Goal: Task Accomplishment & Management: Manage account settings

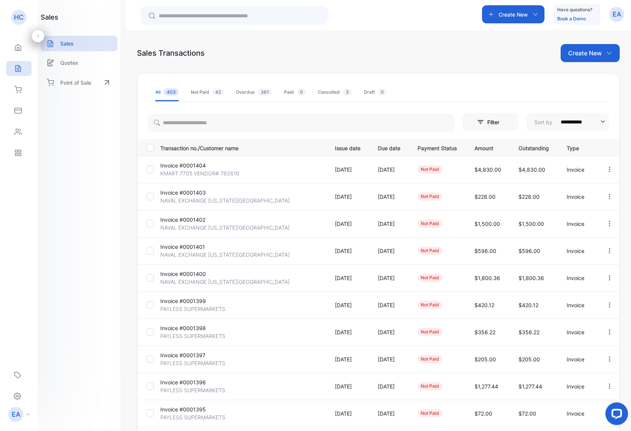
scroll to position [62, 0]
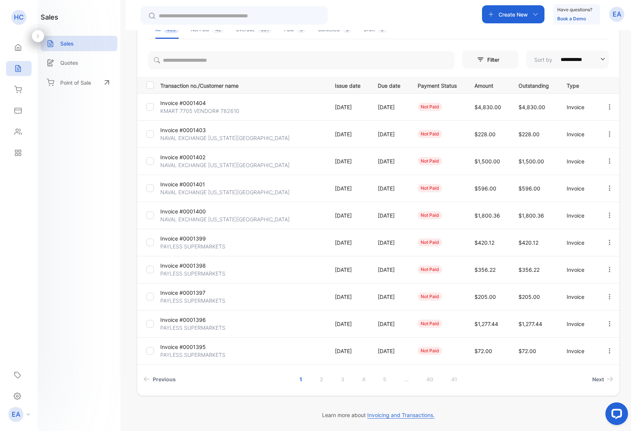
click at [182, 218] on p "NAVAL EXCHANGE [US_STATE][GEOGRAPHIC_DATA]" at bounding box center [224, 219] width 129 height 8
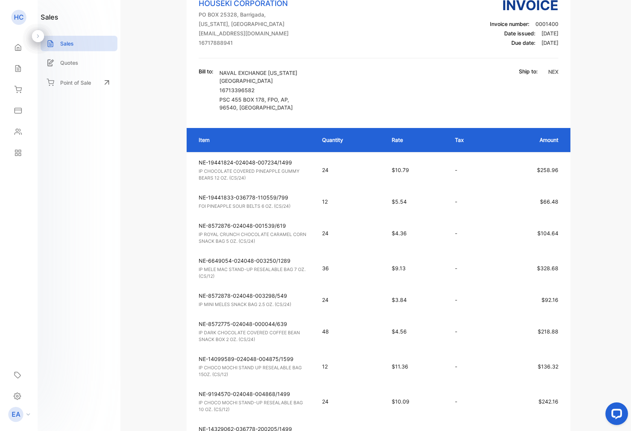
scroll to position [204, 0]
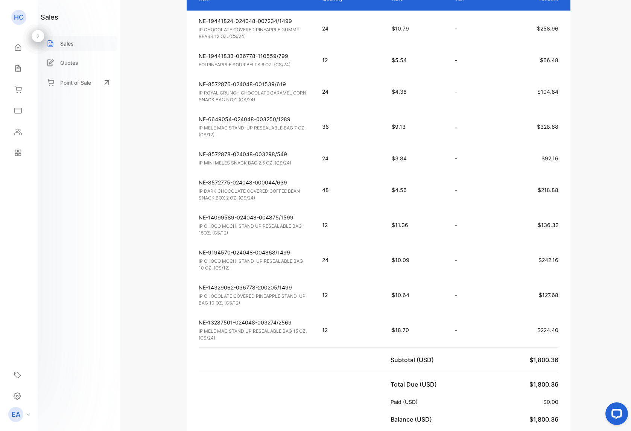
click at [67, 47] on div "Sales" at bounding box center [79, 43] width 77 height 15
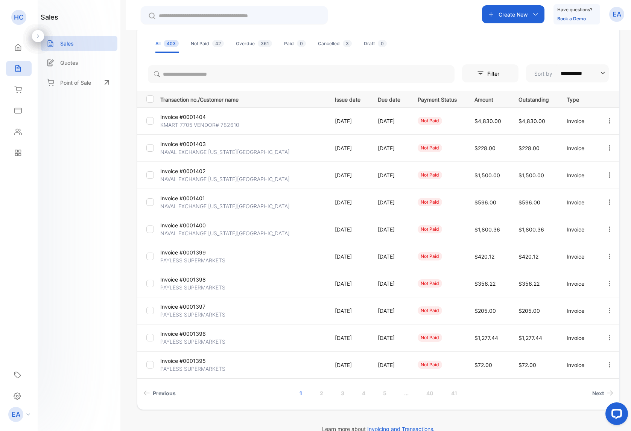
click at [194, 198] on p "Invoice #0001401" at bounding box center [187, 198] width 55 height 8
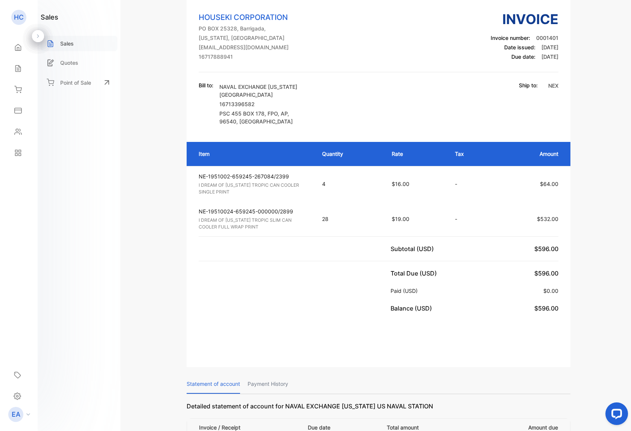
click at [76, 46] on div "Sales" at bounding box center [79, 43] width 77 height 15
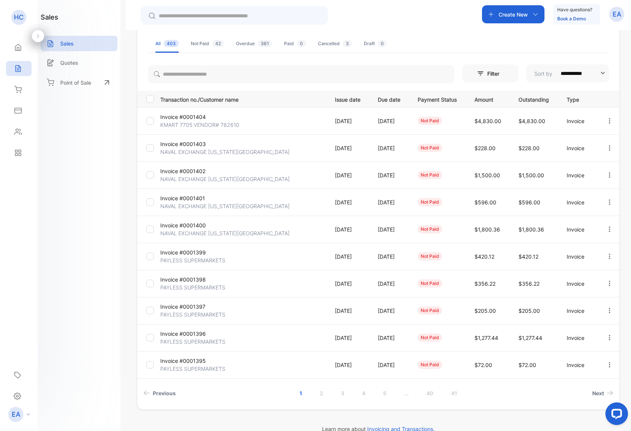
click at [171, 176] on p "NAVAL EXCHANGE [US_STATE][GEOGRAPHIC_DATA]" at bounding box center [224, 179] width 129 height 8
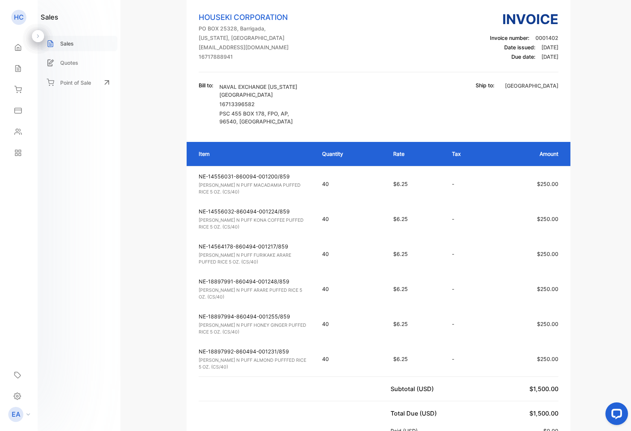
click at [74, 44] on div "Sales" at bounding box center [79, 43] width 77 height 15
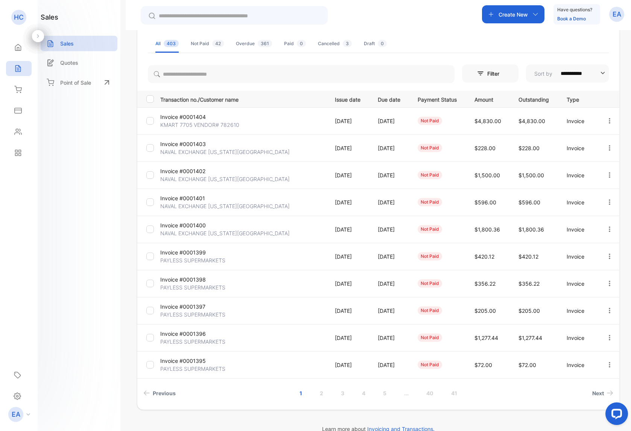
click at [191, 153] on p "NAVAL EXCHANGE [US_STATE][GEOGRAPHIC_DATA]" at bounding box center [224, 152] width 129 height 8
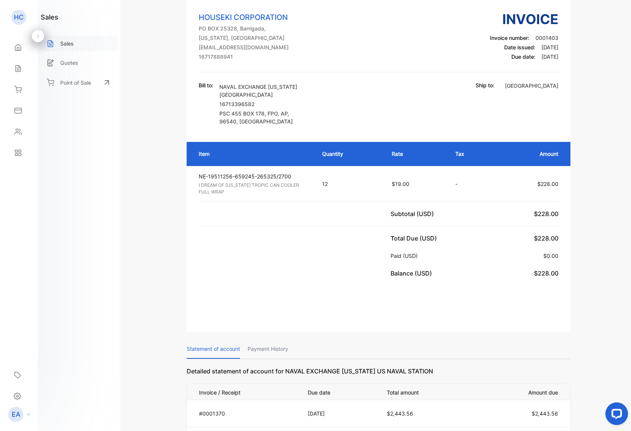
click at [69, 49] on div "Sales" at bounding box center [79, 43] width 77 height 15
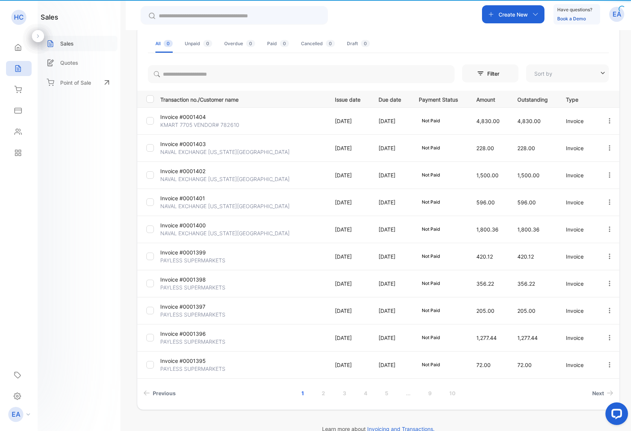
type input "**********"
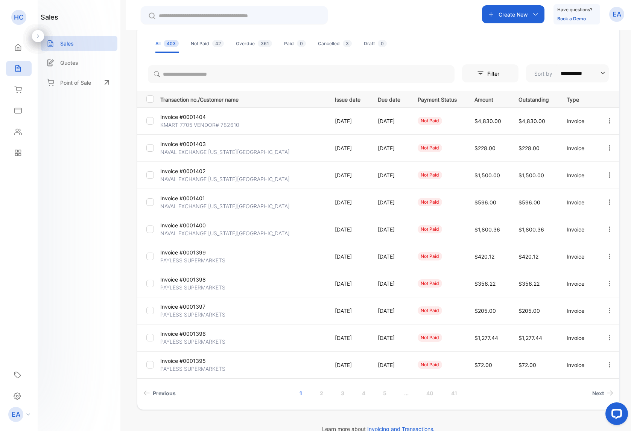
click at [182, 122] on p "KMART 7705 VENDOR# 782610" at bounding box center [199, 125] width 79 height 8
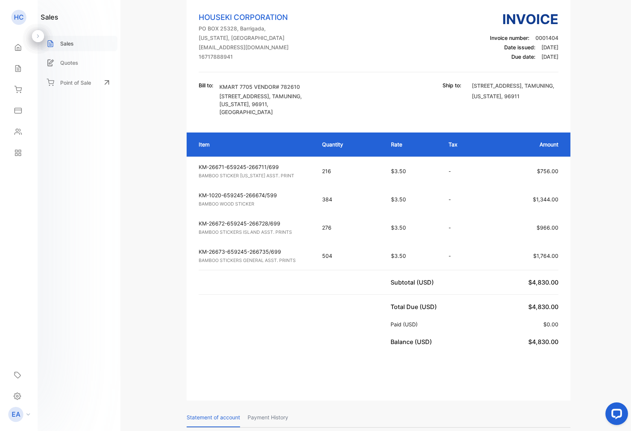
click at [71, 46] on p "Sales" at bounding box center [67, 43] width 14 height 8
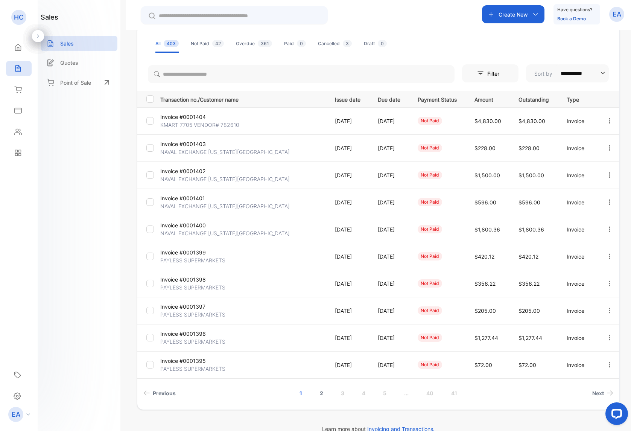
click at [318, 395] on link "2" at bounding box center [321, 393] width 21 height 14
click at [197, 144] on p "Invoice #0001393" at bounding box center [187, 144] width 55 height 8
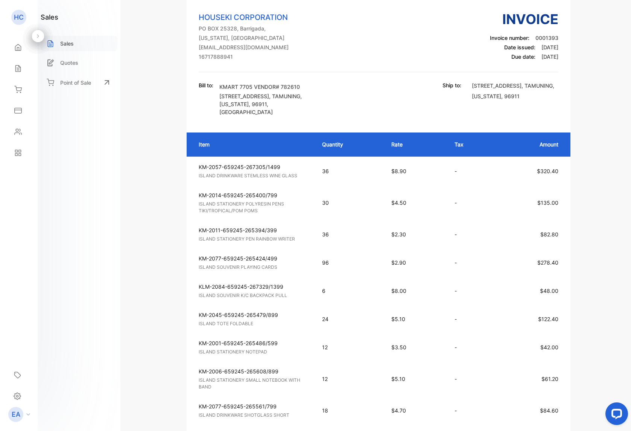
click at [60, 43] on p "Sales" at bounding box center [67, 43] width 14 height 8
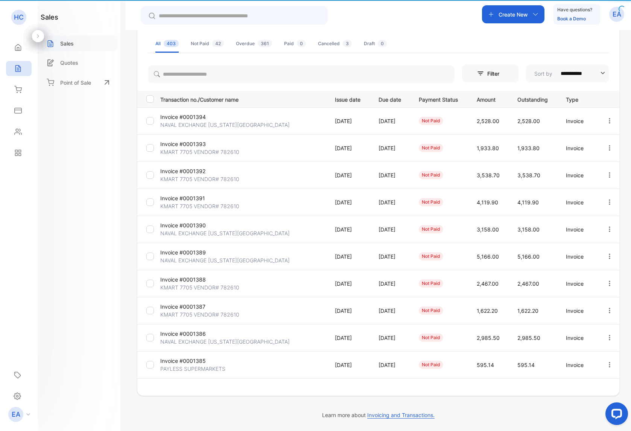
click at [60, 43] on p "Sales" at bounding box center [67, 43] width 14 height 8
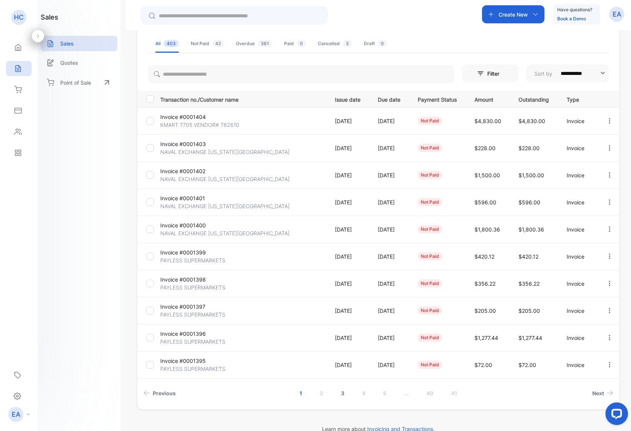
click at [348, 396] on link "3" at bounding box center [342, 393] width 21 height 14
click at [206, 200] on p "Invoice #0001381" at bounding box center [187, 198] width 55 height 8
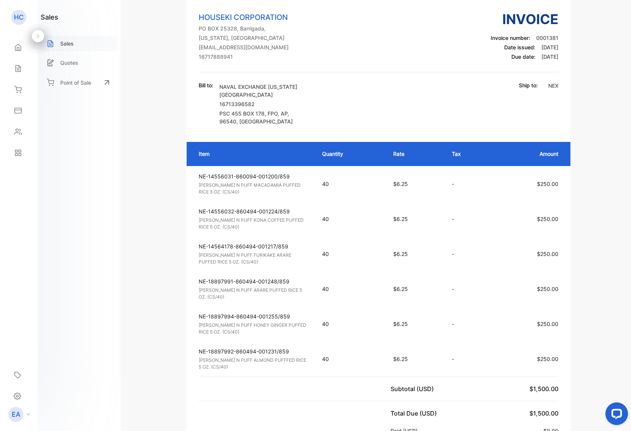
click at [56, 45] on div "Sales" at bounding box center [79, 43] width 77 height 15
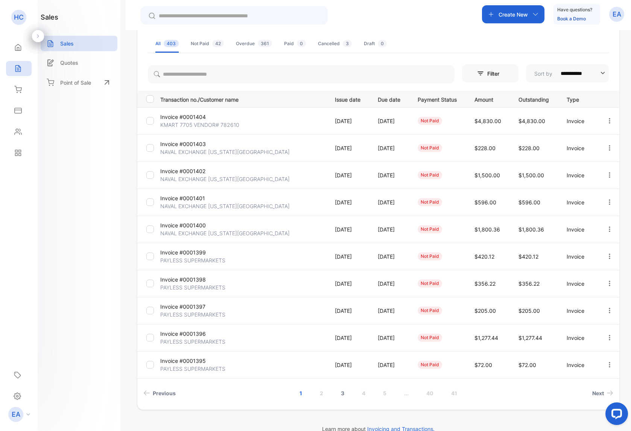
click at [339, 397] on link "3" at bounding box center [342, 393] width 21 height 14
click at [190, 173] on p "Invoice #0001382" at bounding box center [187, 171] width 55 height 8
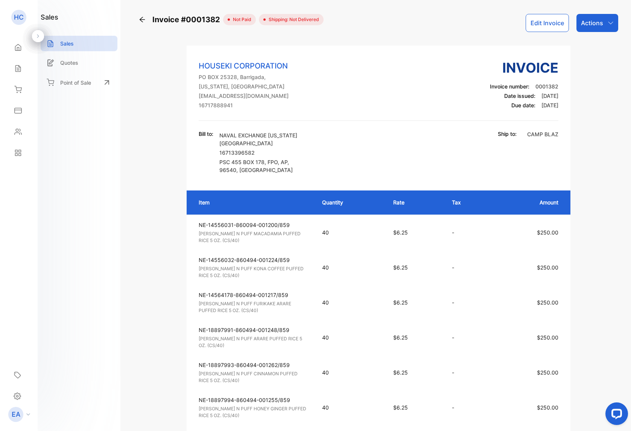
click at [554, 23] on button "Edit Invoice" at bounding box center [546, 23] width 43 height 18
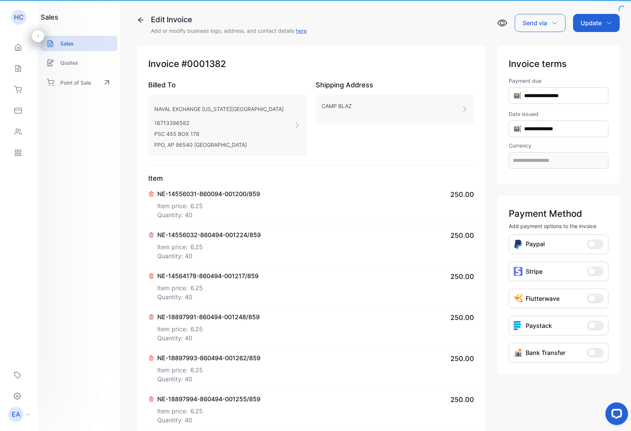
type input "**********"
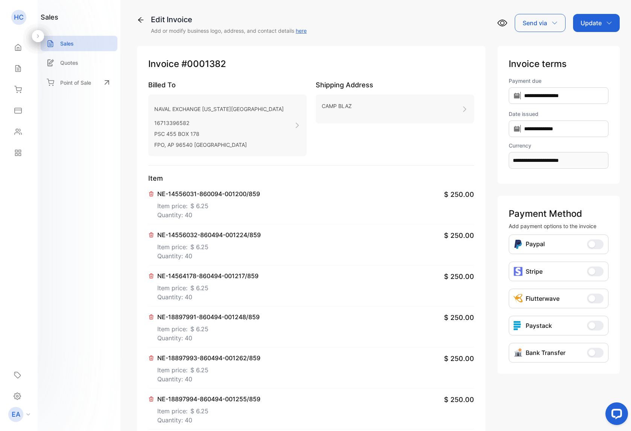
click at [586, 25] on p "Update" at bounding box center [590, 22] width 21 height 9
click at [583, 47] on div "Invoice" at bounding box center [597, 47] width 43 height 15
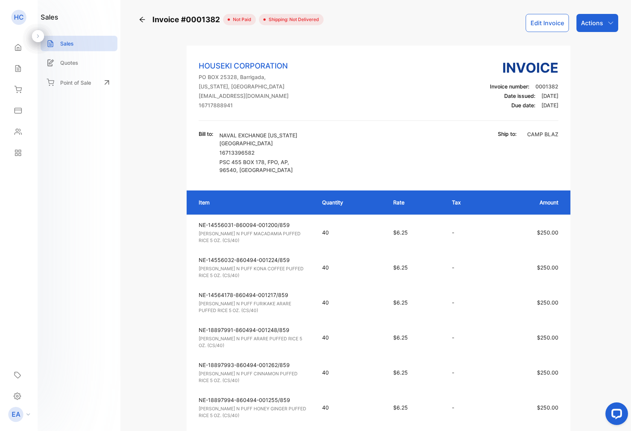
click at [544, 20] on button "Edit Invoice" at bounding box center [546, 23] width 43 height 18
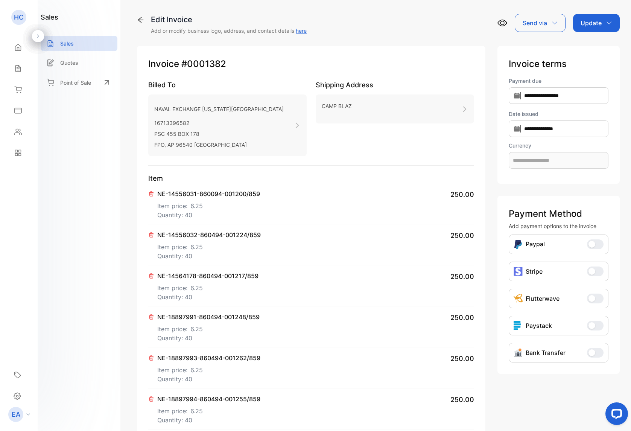
type input "**********"
click at [149, 357] on icon at bounding box center [151, 357] width 4 height 5
click at [611, 26] on div "Update" at bounding box center [596, 23] width 47 height 18
click at [586, 49] on div "Invoice" at bounding box center [597, 47] width 43 height 15
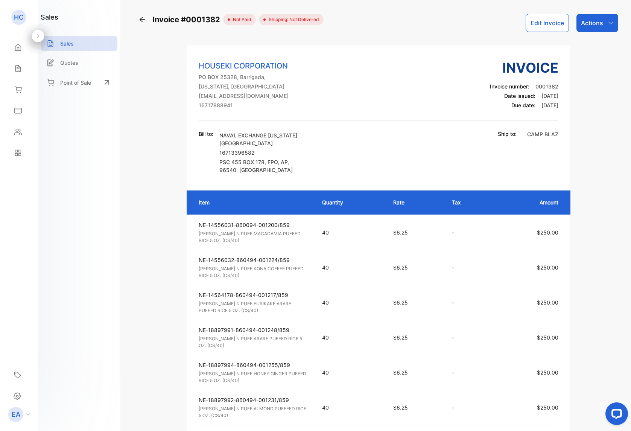
click at [142, 21] on icon at bounding box center [142, 20] width 8 height 8
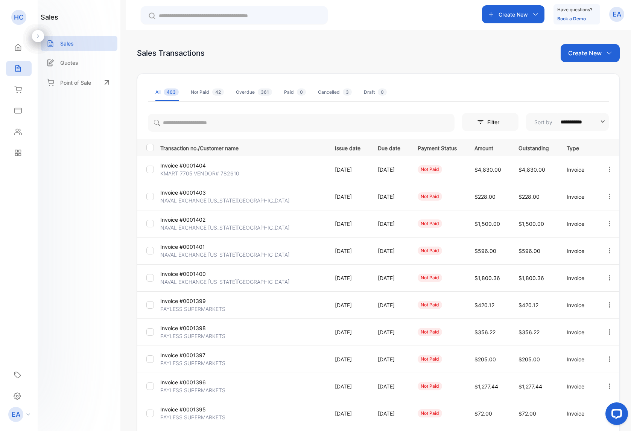
scroll to position [62, 0]
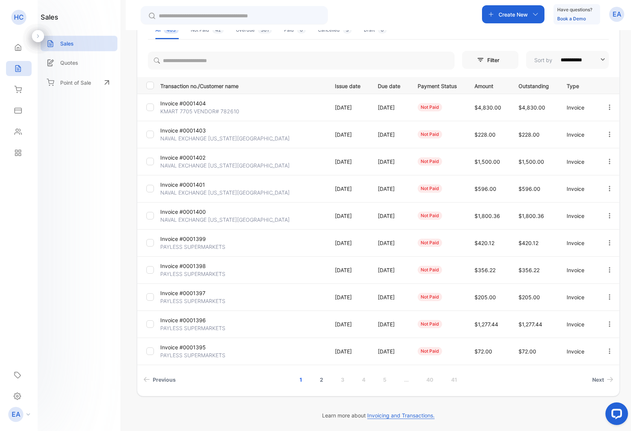
click at [320, 382] on link "2" at bounding box center [321, 379] width 21 height 14
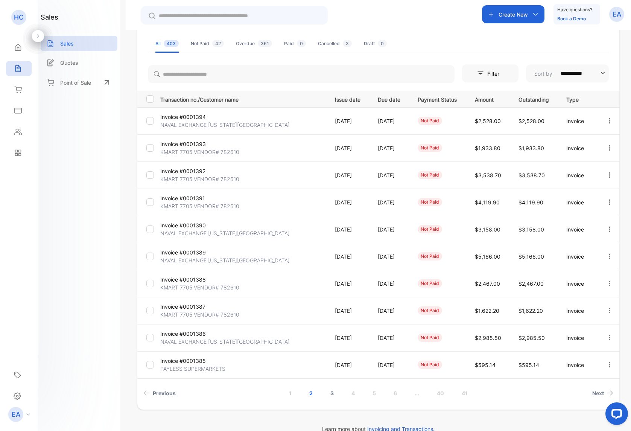
click at [326, 394] on link "3" at bounding box center [331, 393] width 21 height 14
click at [192, 153] on p "NAVAL EXCHANGE [US_STATE][GEOGRAPHIC_DATA]" at bounding box center [224, 152] width 129 height 8
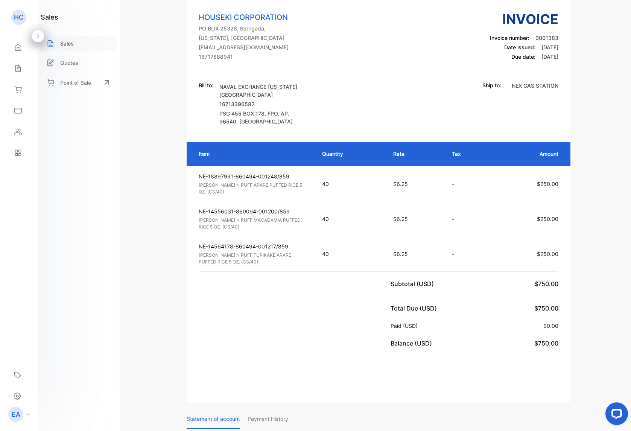
click at [68, 42] on p "Sales" at bounding box center [67, 43] width 14 height 8
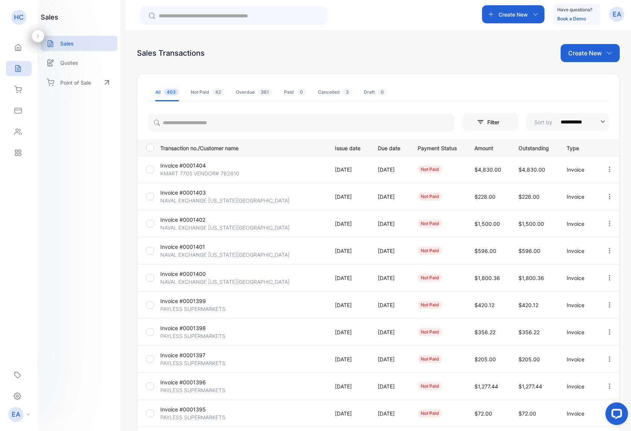
scroll to position [62, 0]
